Goal: Information Seeking & Learning: Learn about a topic

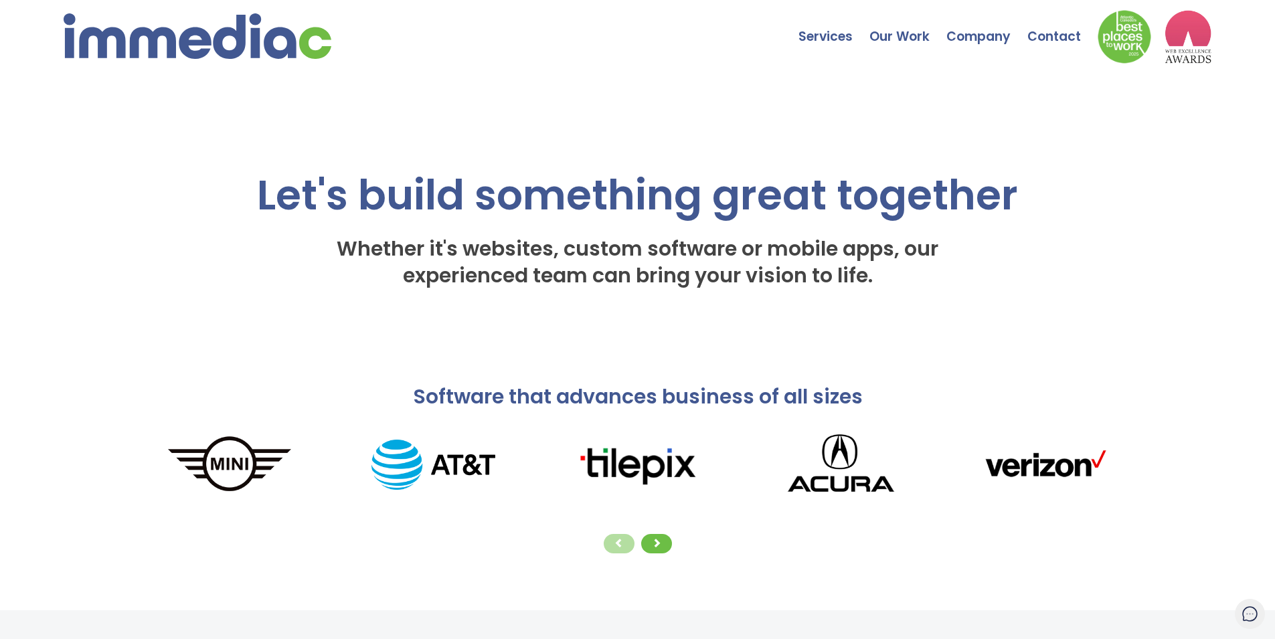
click at [374, 108] on div "Let's build something great together Whether it's websites, custom software or …" at bounding box center [638, 192] width 1020 height 236
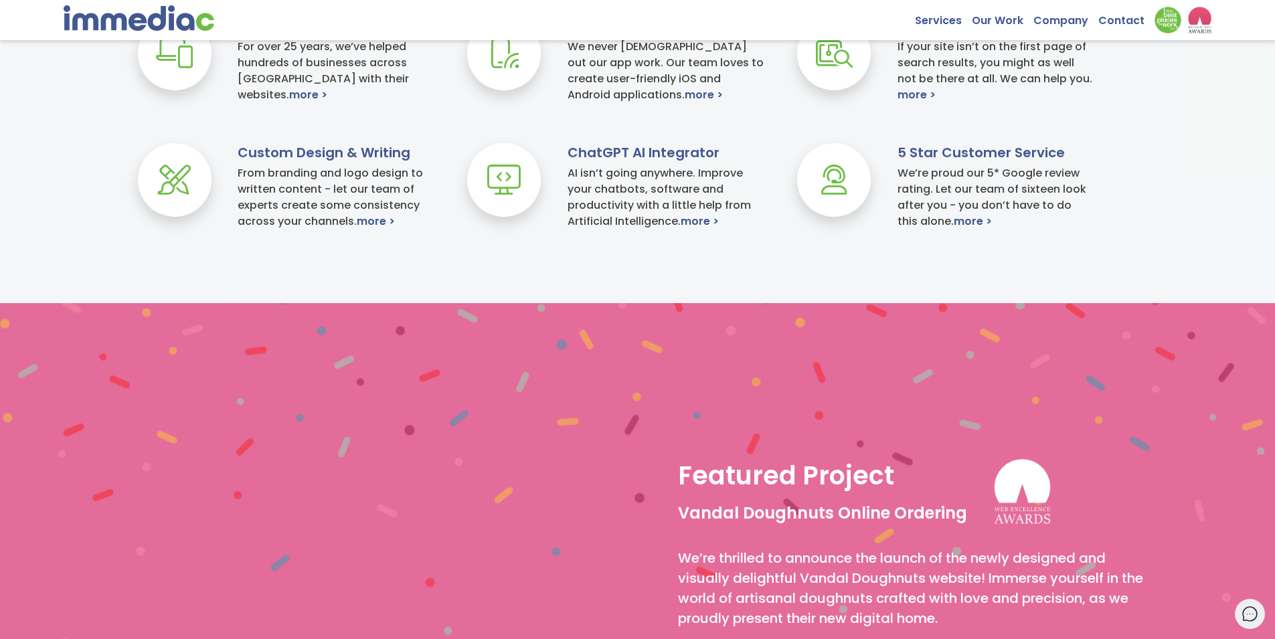
scroll to position [723, 0]
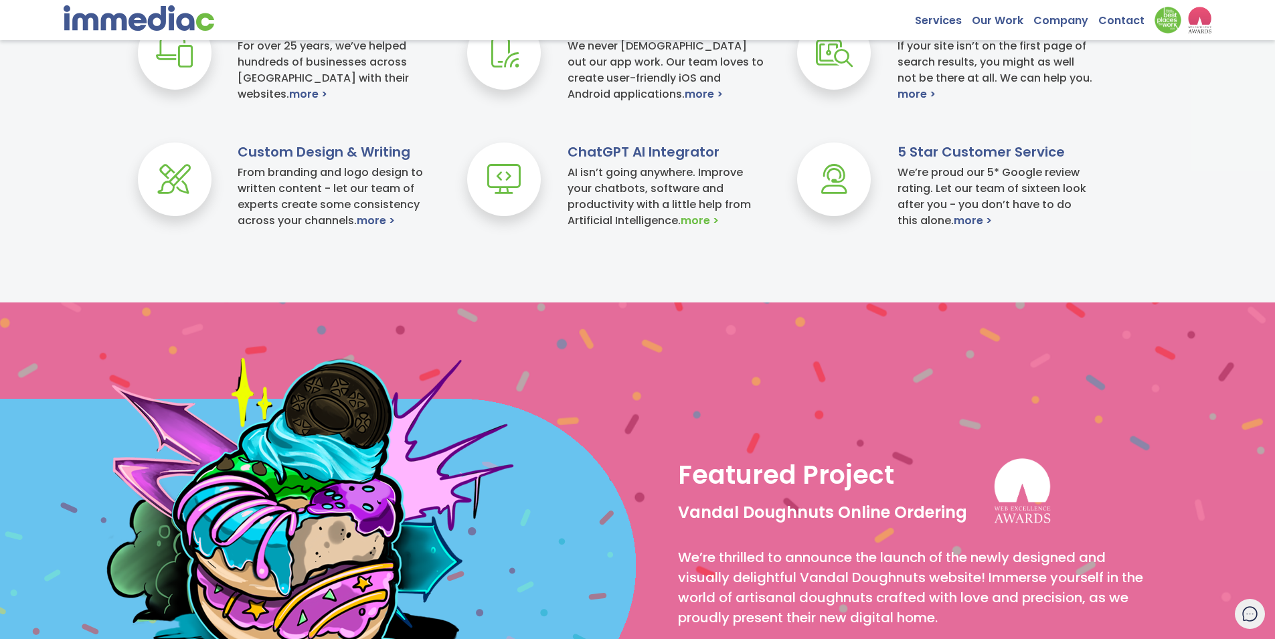
click at [699, 220] on link "more >" at bounding box center [700, 221] width 38 height 16
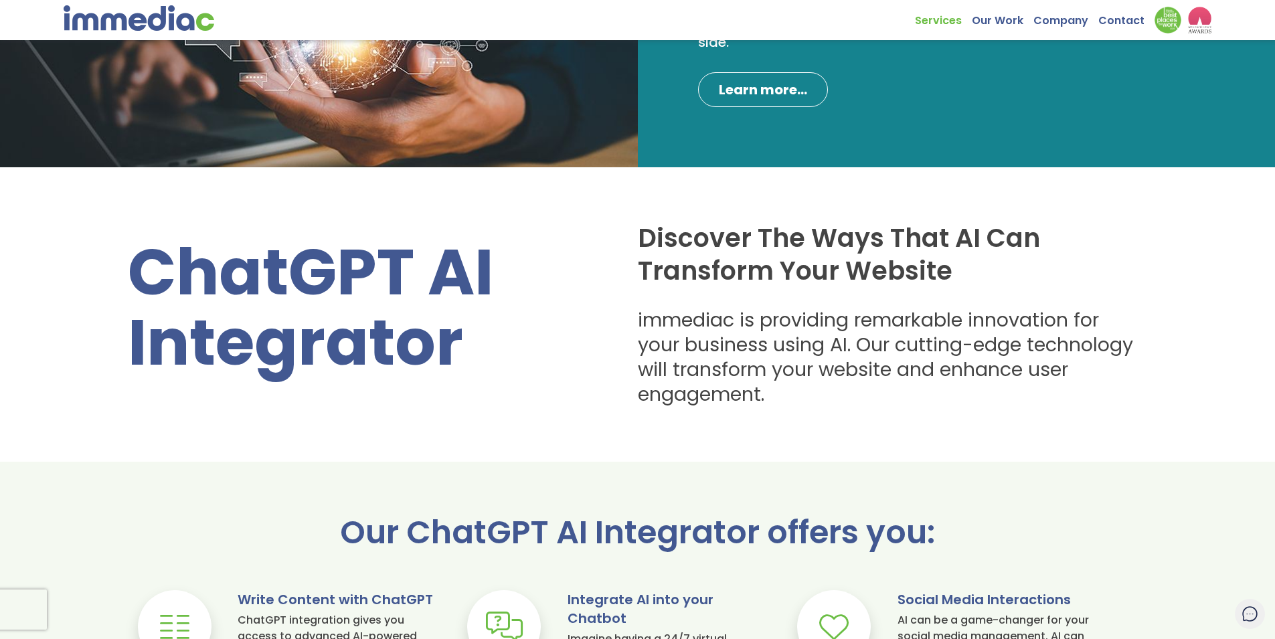
scroll to position [241, 0]
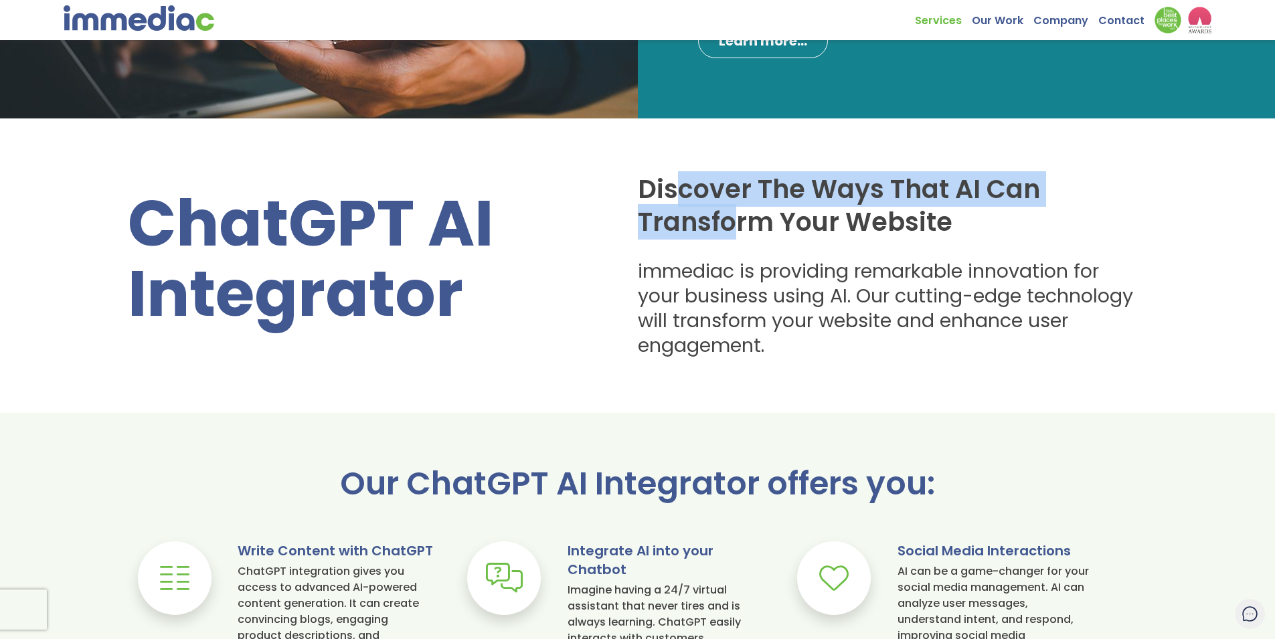
drag, startPoint x: 682, startPoint y: 189, endPoint x: 710, endPoint y: 239, distance: 57.5
click at [732, 210] on h2 "Discover The Ways That AI Can Transform Your Website" at bounding box center [888, 206] width 500 height 66
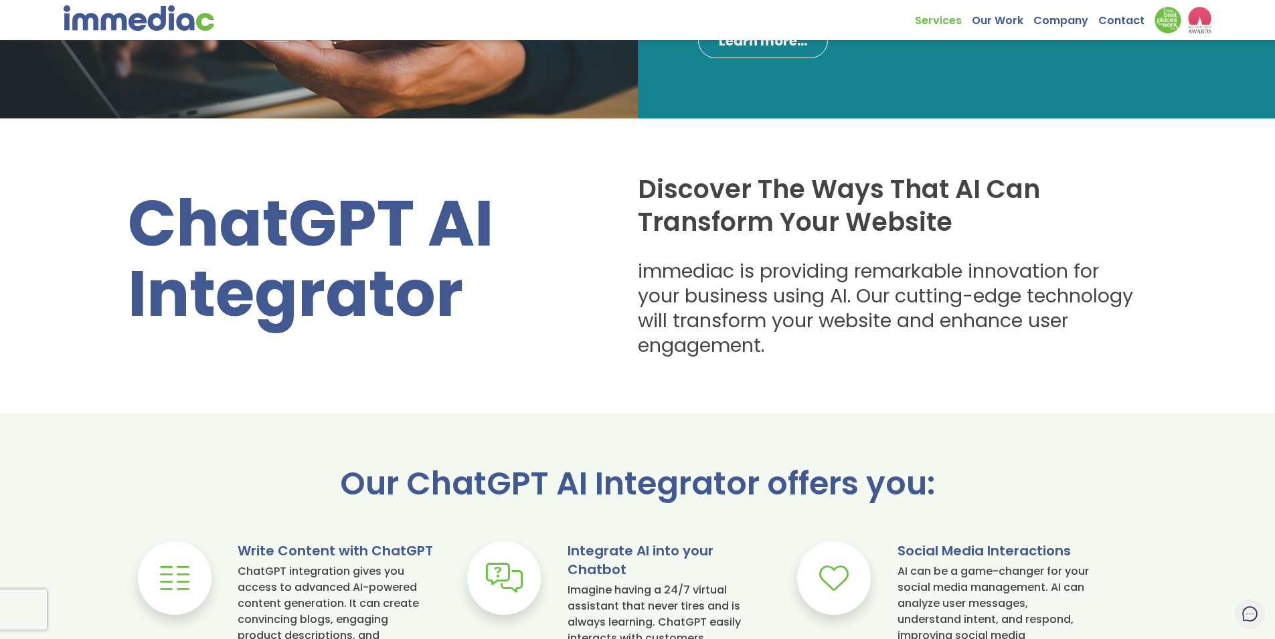
click at [594, 276] on h1 "ChatGPT AI Integrator" at bounding box center [363, 259] width 470 height 141
